Goal: Task Accomplishment & Management: Manage account settings

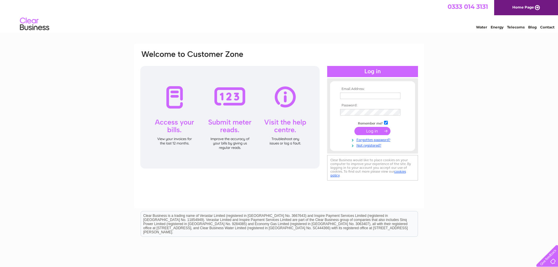
type input "mary@mjgofficesupport.co.uk"
click at [371, 131] on input "submit" at bounding box center [373, 131] width 36 height 8
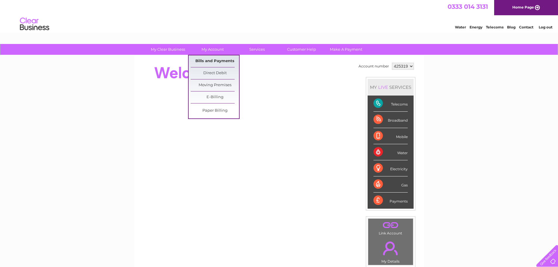
click at [216, 60] on link "Bills and Payments" at bounding box center [215, 61] width 48 height 12
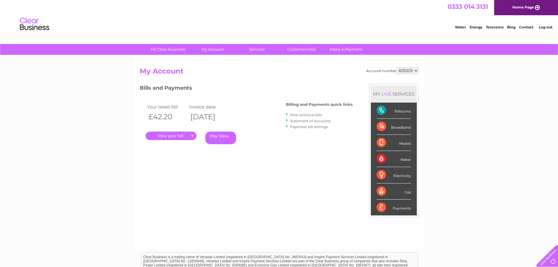
click at [176, 136] on link "." at bounding box center [171, 136] width 51 height 8
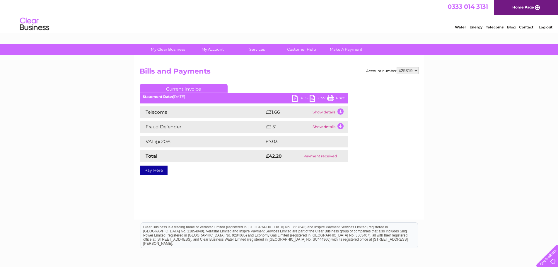
click at [295, 96] on link "PDF" at bounding box center [301, 99] width 18 height 8
click at [543, 28] on link "Log out" at bounding box center [546, 27] width 14 height 4
